Goal: Navigation & Orientation: Find specific page/section

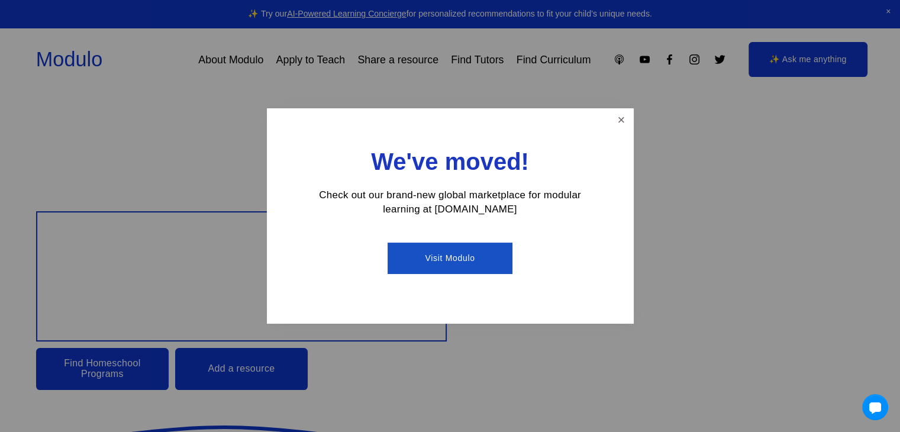
click at [629, 115] on link "Close" at bounding box center [620, 120] width 21 height 21
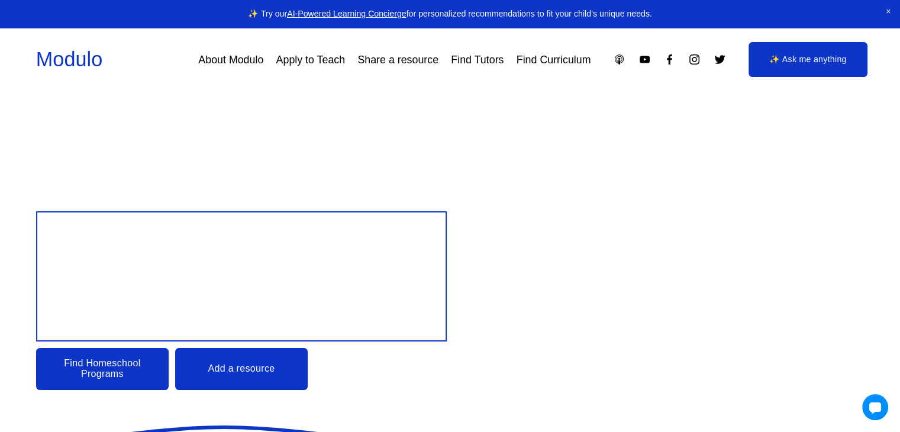
click at [235, 63] on link "About Modulo" at bounding box center [230, 59] width 65 height 21
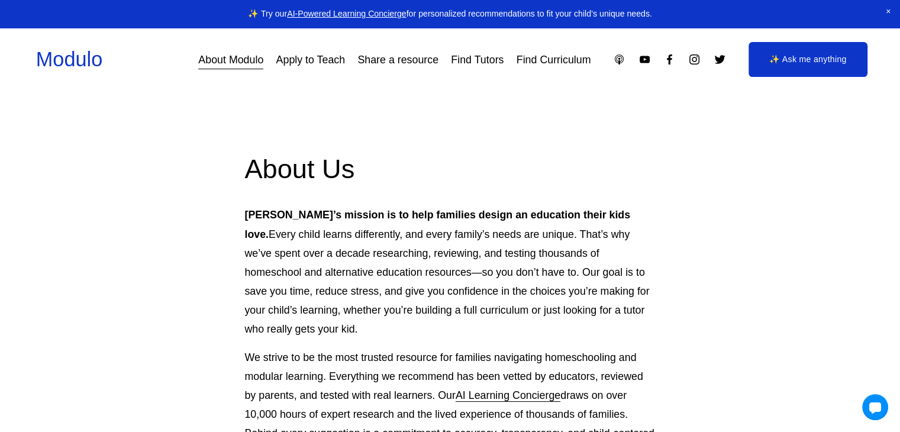
click at [407, 59] on link "Share a resource" at bounding box center [397, 59] width 81 height 21
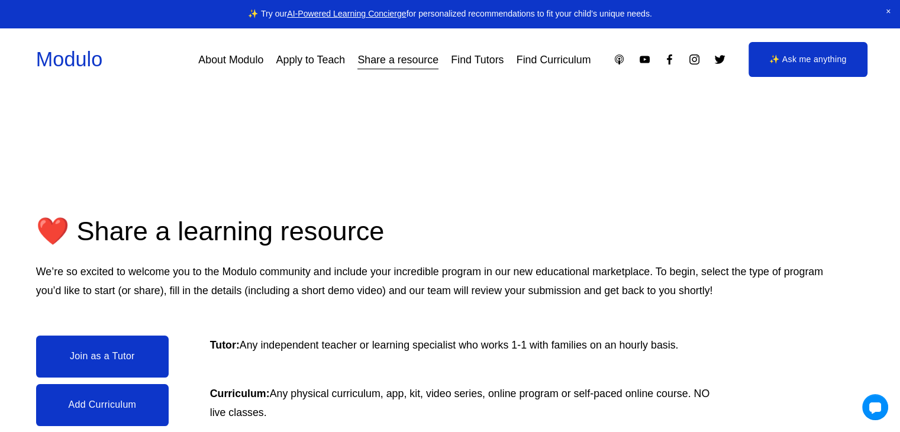
click at [477, 64] on link "Find Tutors" at bounding box center [477, 59] width 53 height 21
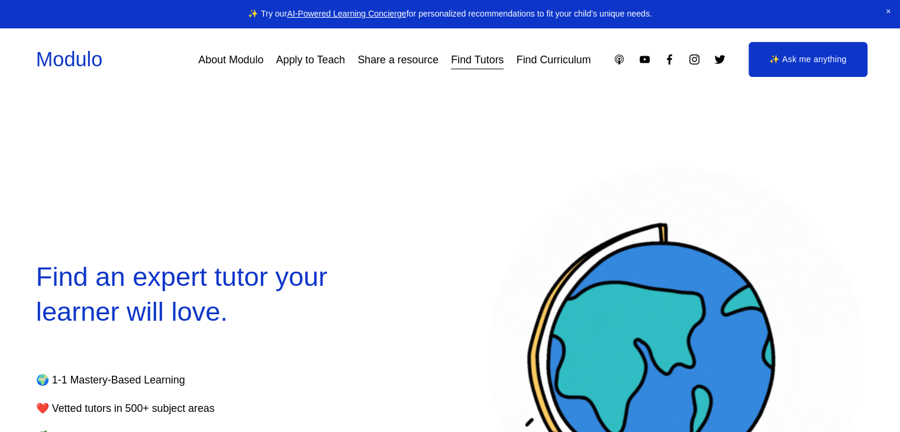
select select "**"
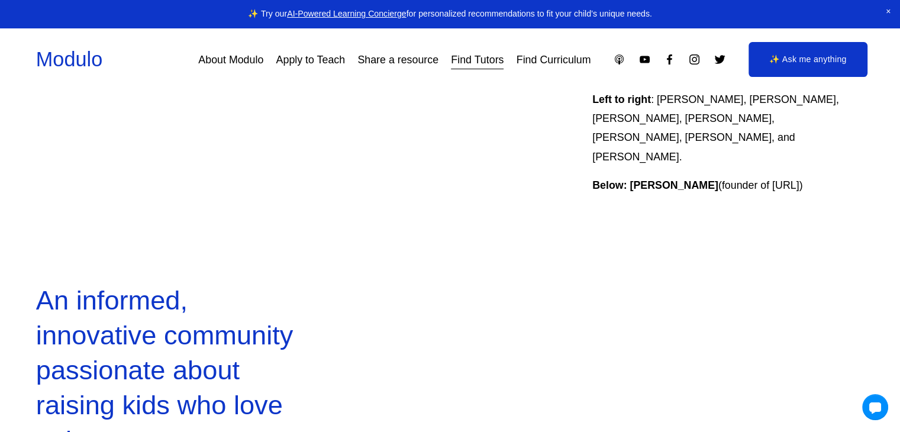
scroll to position [828, 0]
